Goal: Check status: Check status

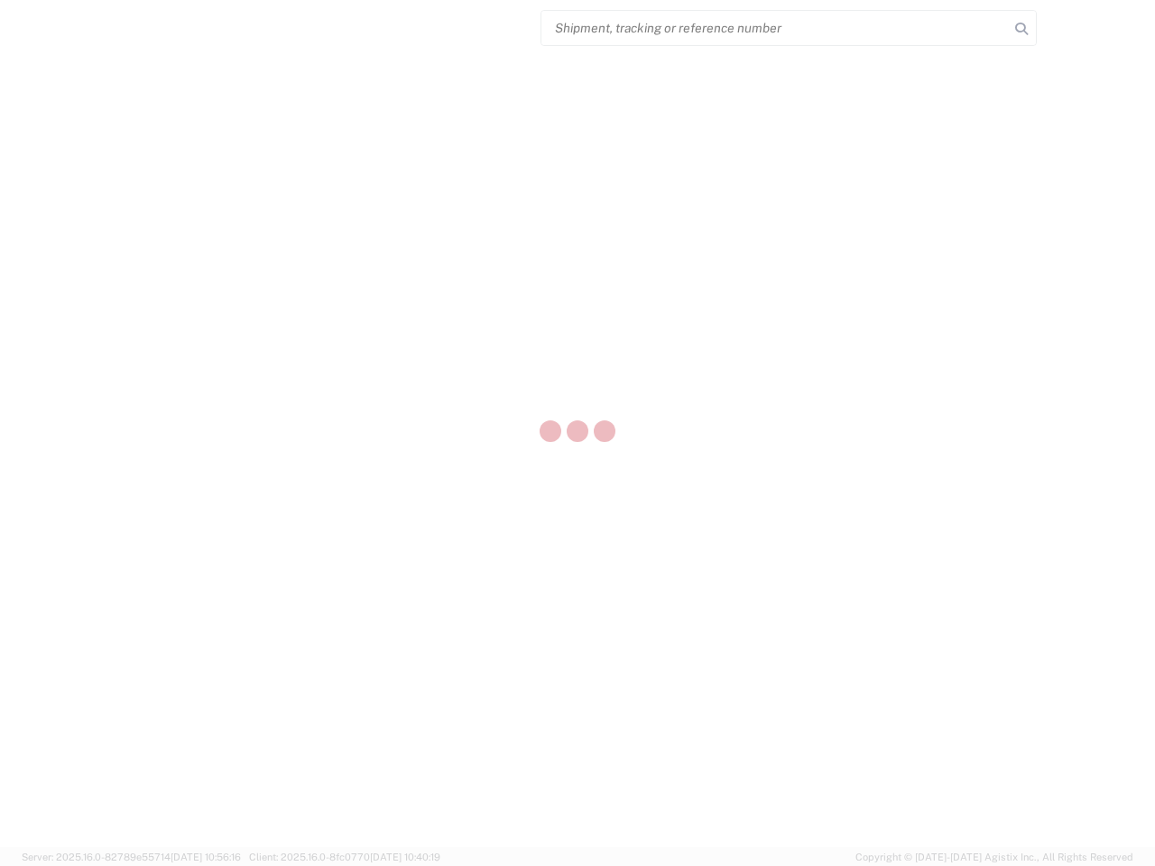
select select "US"
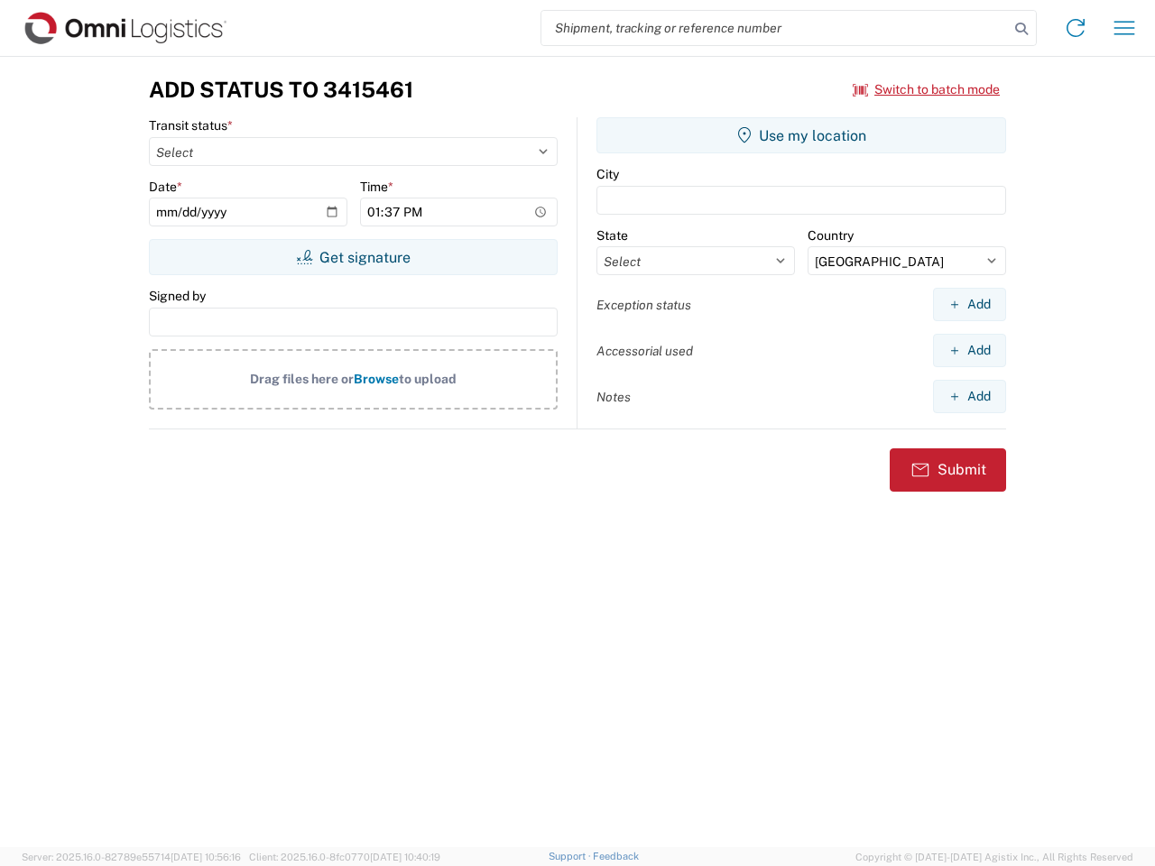
click at [775, 28] on input "search" at bounding box center [774, 28] width 467 height 34
click at [1021, 29] on icon at bounding box center [1020, 28] width 25 height 25
click at [1075, 28] on icon at bounding box center [1075, 28] width 29 height 29
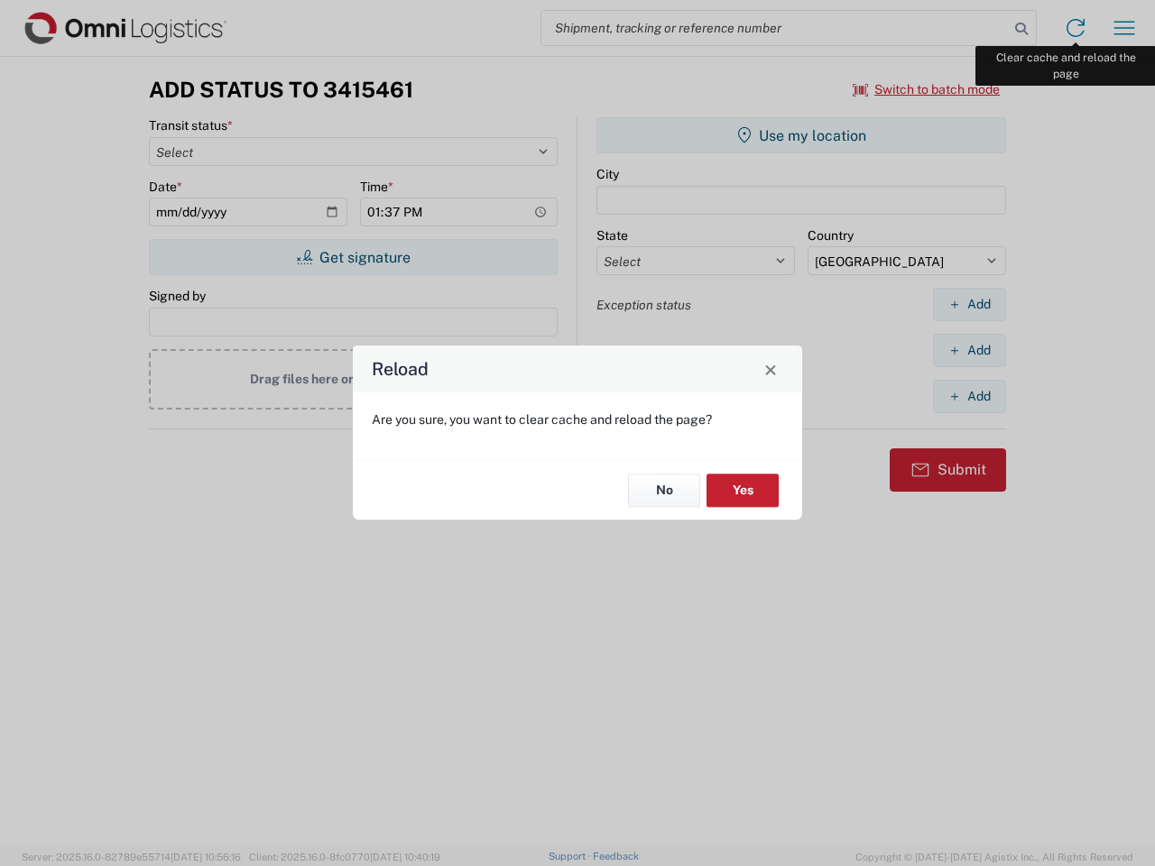
click at [1124, 28] on div "Reload Are you sure, you want to clear cache and reload the page? No Yes" at bounding box center [577, 433] width 1155 height 866
click at [926, 89] on div "Reload Are you sure, you want to clear cache and reload the page? No Yes" at bounding box center [577, 433] width 1155 height 866
click at [353, 257] on div "Reload Are you sure, you want to clear cache and reload the page? No Yes" at bounding box center [577, 433] width 1155 height 866
click at [801, 135] on div "Reload Are you sure, you want to clear cache and reload the page? No Yes" at bounding box center [577, 433] width 1155 height 866
click at [969, 304] on div "Reload Are you sure, you want to clear cache and reload the page? No Yes" at bounding box center [577, 433] width 1155 height 866
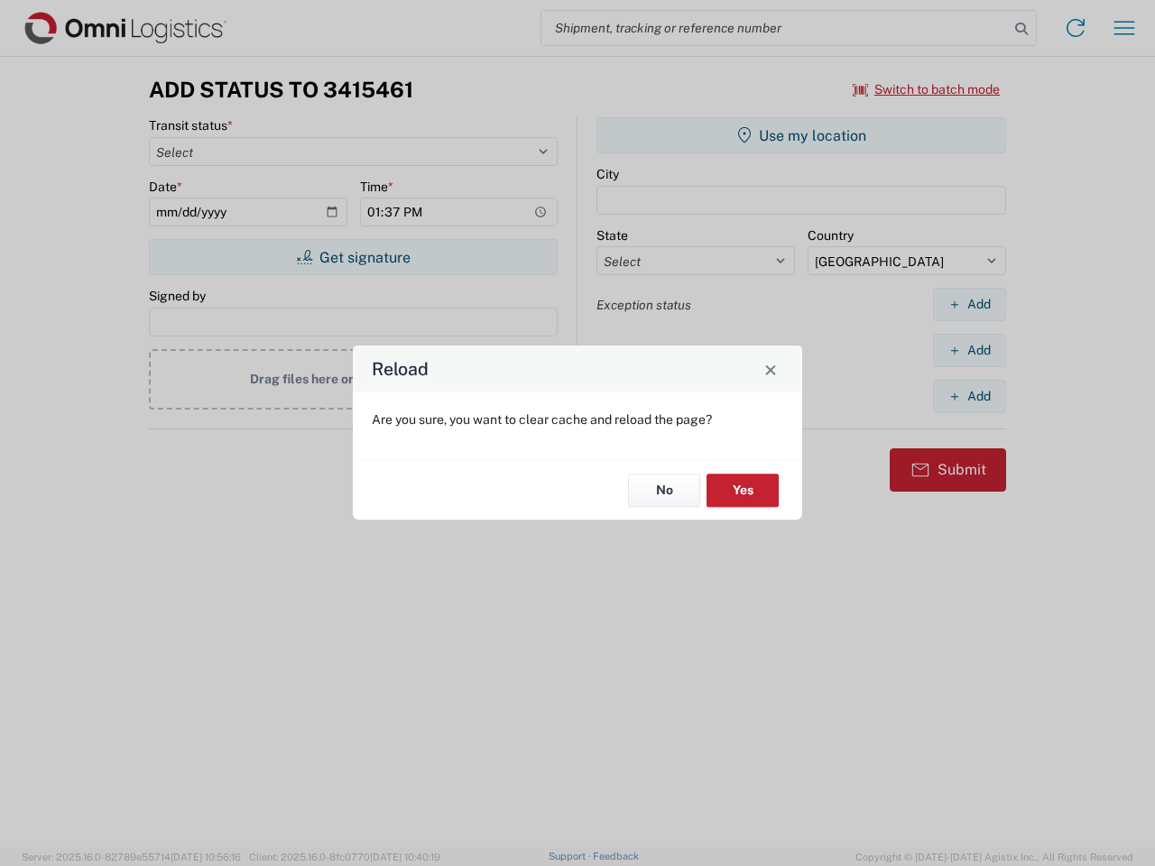
click at [969, 350] on div "Reload Are you sure, you want to clear cache and reload the page? No Yes" at bounding box center [577, 433] width 1155 height 866
click at [969, 396] on div "Reload Are you sure, you want to clear cache and reload the page? No Yes" at bounding box center [577, 433] width 1155 height 866
